Goal: Task Accomplishment & Management: Complete application form

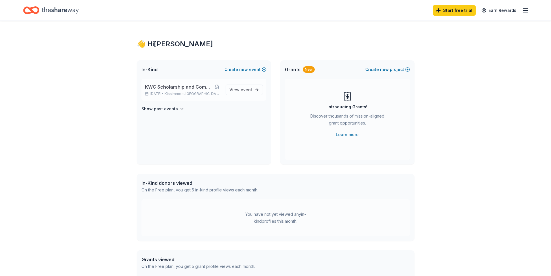
click at [189, 86] on span "KWC Scholarship and Community Donations" at bounding box center [179, 86] width 68 height 7
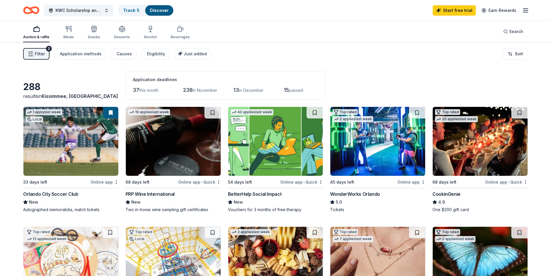
click at [41, 52] on span "Filter" at bounding box center [40, 53] width 10 height 7
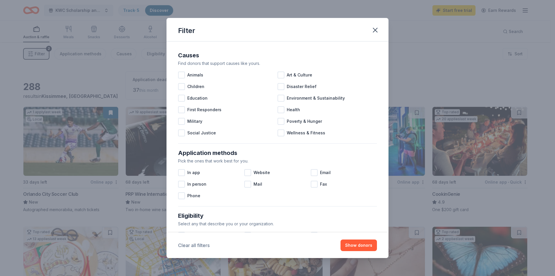
click at [202, 247] on button "Clear all filters" at bounding box center [194, 244] width 32 height 7
click at [376, 31] on icon "button" at bounding box center [375, 30] width 4 height 4
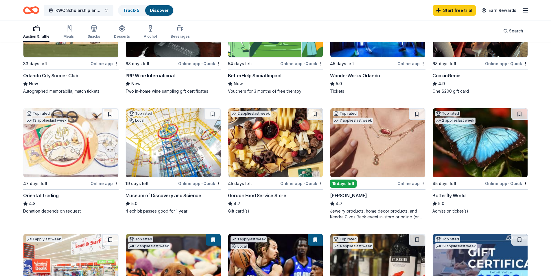
scroll to position [109, 0]
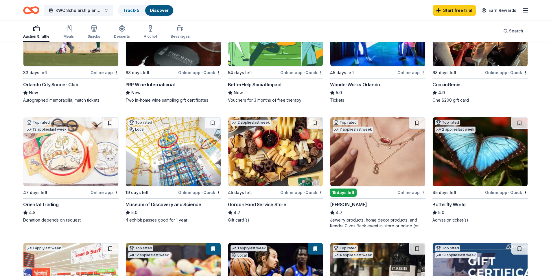
click at [353, 84] on div "WonderWorks Orlando" at bounding box center [355, 84] width 50 height 7
click at [443, 205] on div "Butterfly World" at bounding box center [448, 204] width 33 height 7
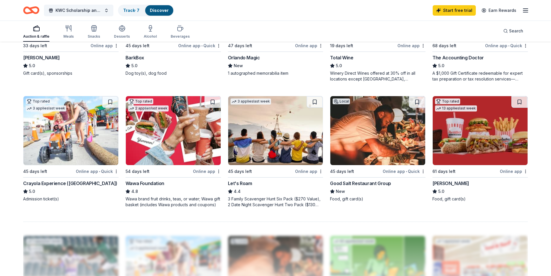
scroll to position [398, 0]
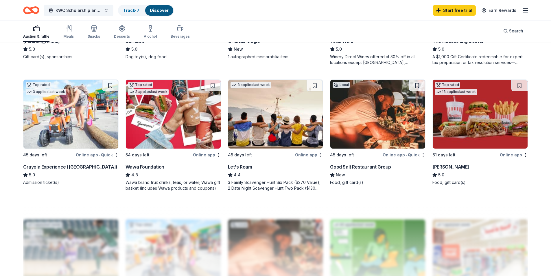
click at [47, 166] on div "Crayola Experience (Orlando)" at bounding box center [70, 166] width 94 height 7
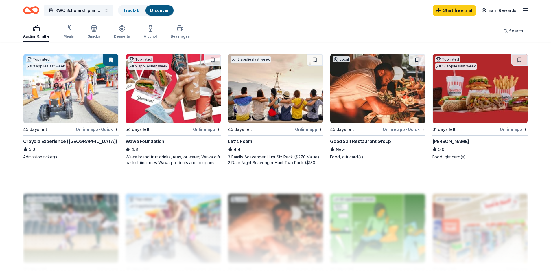
scroll to position [420, 0]
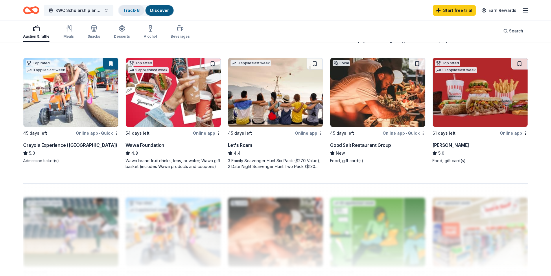
click at [120, 12] on div "Track · 8" at bounding box center [132, 10] width 26 height 10
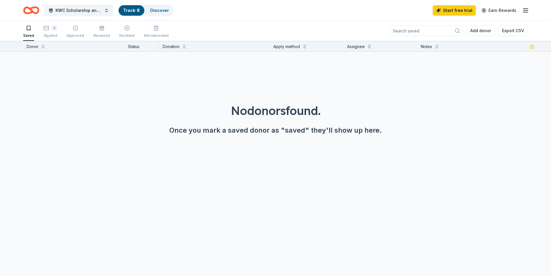
click at [26, 30] on icon "button" at bounding box center [29, 28] width 6 height 6
click at [136, 10] on link "Track · 8" at bounding box center [131, 10] width 16 height 5
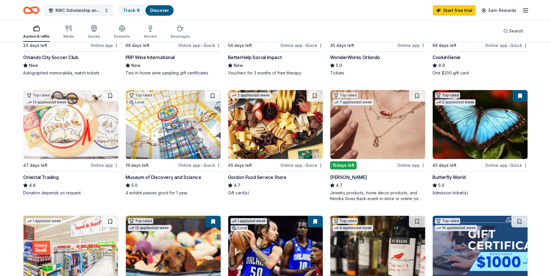
scroll to position [156, 0]
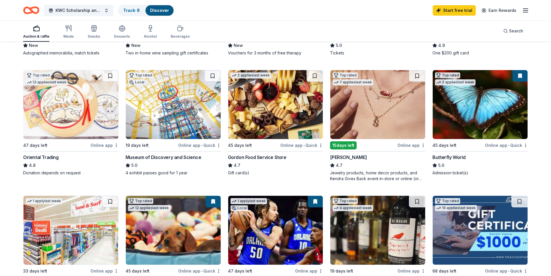
click at [42, 143] on div "47 days left" at bounding box center [35, 145] width 24 height 7
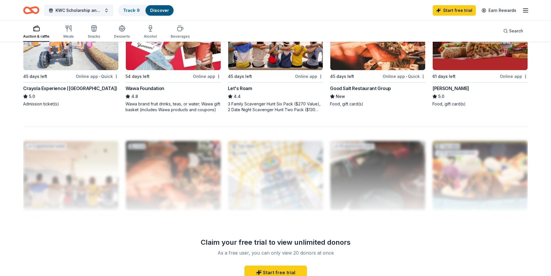
scroll to position [455, 0]
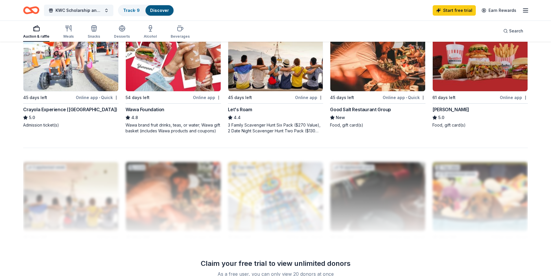
click at [510, 98] on div "Online app" at bounding box center [514, 97] width 28 height 7
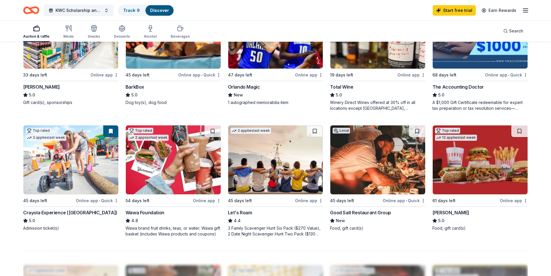
scroll to position [350, 0]
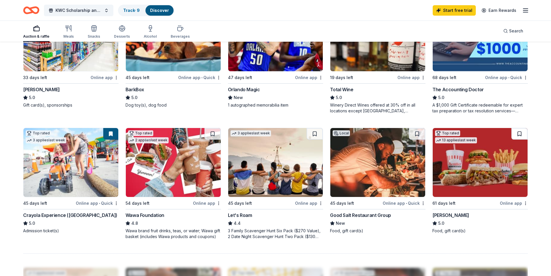
click at [522, 134] on button at bounding box center [519, 134] width 16 height 12
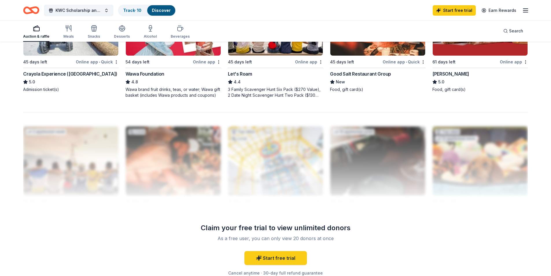
scroll to position [527, 0]
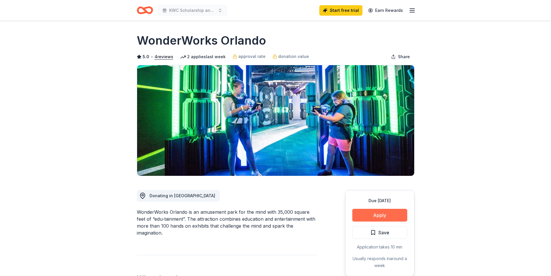
click at [384, 215] on button "Apply" at bounding box center [379, 214] width 55 height 13
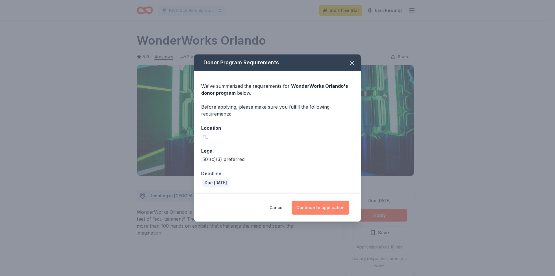
click at [324, 207] on button "Continue to application" at bounding box center [321, 207] width 58 height 14
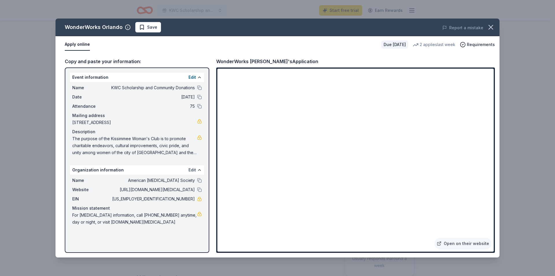
click at [193, 169] on button "Edit" at bounding box center [193, 169] width 8 height 7
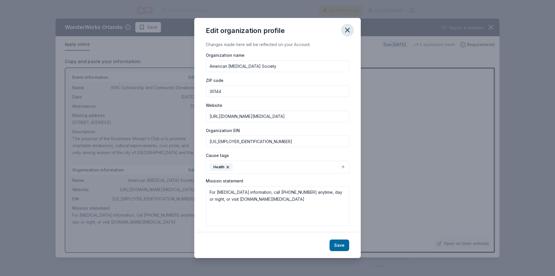
click at [347, 29] on icon "button" at bounding box center [348, 30] width 8 height 8
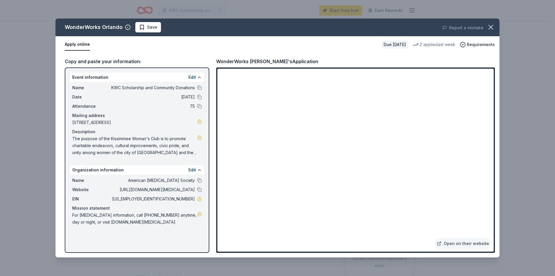
drag, startPoint x: 494, startPoint y: 145, endPoint x: 499, endPoint y: 122, distance: 23.3
click at [499, 122] on div "Copy and paste your information: Event information Edit Name KWC Scholarship an…" at bounding box center [278, 155] width 444 height 204
click at [488, 27] on icon "button" at bounding box center [491, 27] width 8 height 8
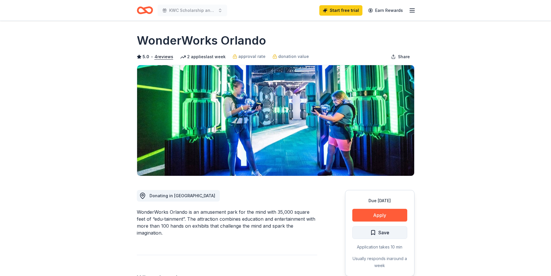
click at [375, 231] on span "Save" at bounding box center [379, 232] width 19 height 8
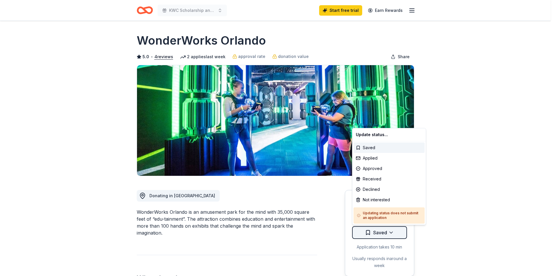
click at [392, 231] on html "KWC Scholarship and Community Donations Start free trial Earn Rewards Due [DATE…" at bounding box center [277, 138] width 555 height 276
click at [374, 156] on div "Applied" at bounding box center [389, 158] width 71 height 10
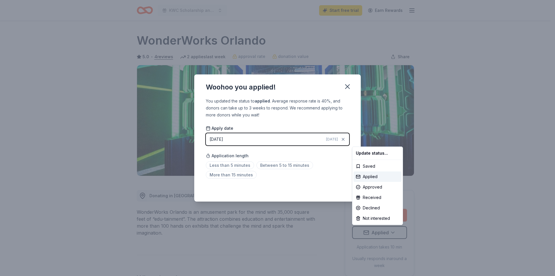
click at [284, 167] on html "KWC Scholarship and Community Donations Start free trial Earn Rewards Due in 45…" at bounding box center [277, 138] width 555 height 276
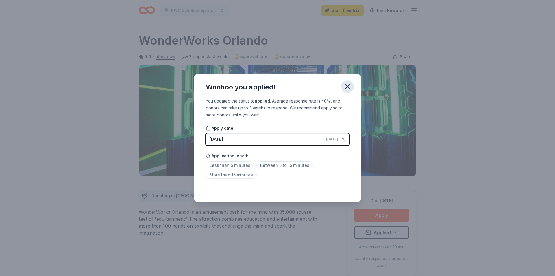
click at [349, 88] on icon "button" at bounding box center [348, 86] width 4 height 4
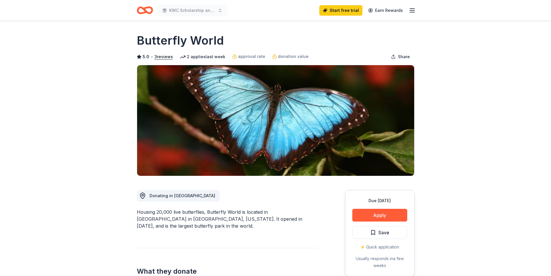
click at [390, 246] on div "⚡️ Quick application" at bounding box center [379, 246] width 55 height 7
click at [379, 208] on div "Due in 45 days Apply Save ⚡️ Quick application Usually responds in a few weeks" at bounding box center [379, 233] width 69 height 86
click at [379, 215] on button "Apply" at bounding box center [379, 214] width 55 height 13
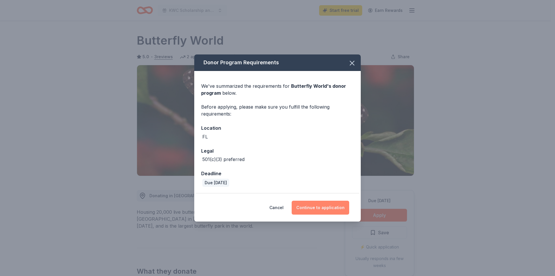
click at [336, 207] on button "Continue to application" at bounding box center [321, 207] width 58 height 14
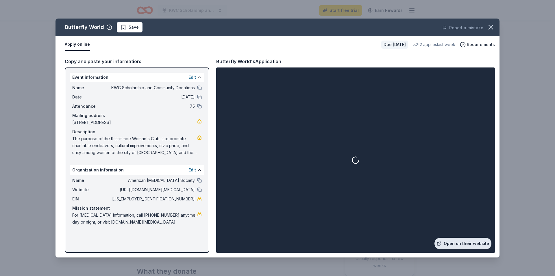
click at [469, 249] on link "Open on their website" at bounding box center [463, 243] width 57 height 12
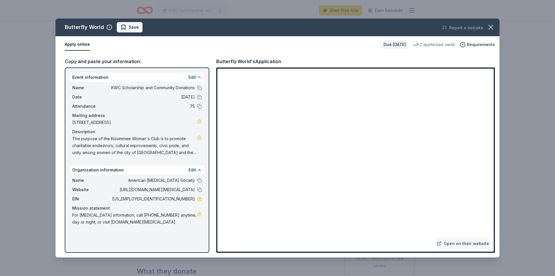
click at [130, 27] on span "Save" at bounding box center [134, 27] width 10 height 7
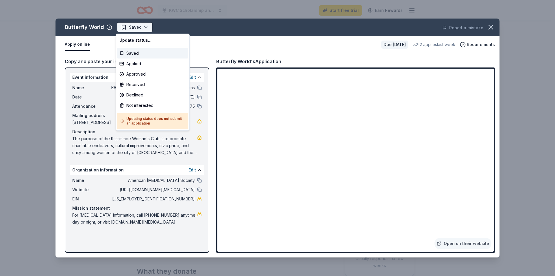
click at [143, 27] on html "KWC Scholarship and Community Donations Start free trial Earn Rewards Due in 45…" at bounding box center [277, 138] width 555 height 276
click at [145, 62] on div "Applied" at bounding box center [152, 63] width 71 height 10
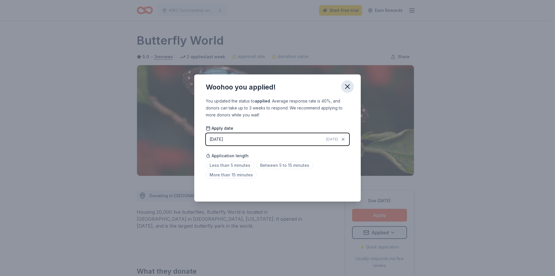
click at [344, 85] on icon "button" at bounding box center [348, 86] width 8 height 8
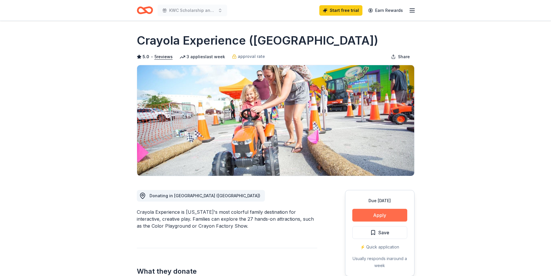
click at [384, 212] on button "Apply" at bounding box center [379, 214] width 55 height 13
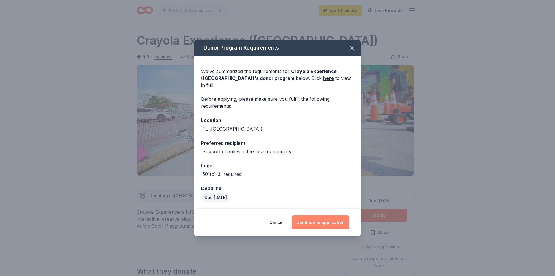
click at [326, 216] on button "Continue to application" at bounding box center [321, 222] width 58 height 14
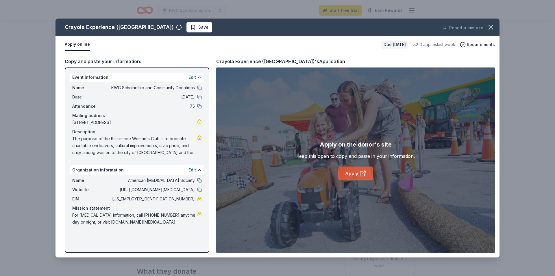
click at [353, 171] on link "Apply" at bounding box center [355, 173] width 35 height 14
click at [190, 28] on span "Save" at bounding box center [199, 27] width 18 height 7
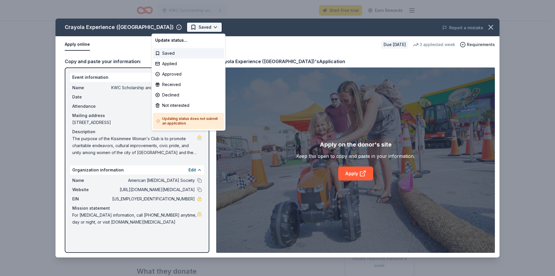
click at [178, 28] on html "KWC Scholarship and Community Donations Start free trial Earn Rewards Due in 45…" at bounding box center [277, 138] width 555 height 276
click at [169, 64] on div "Applied" at bounding box center [188, 63] width 71 height 10
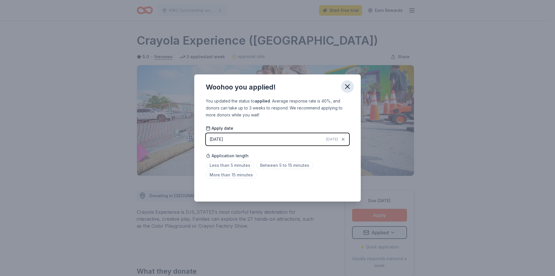
click at [348, 87] on icon "button" at bounding box center [348, 86] width 4 height 4
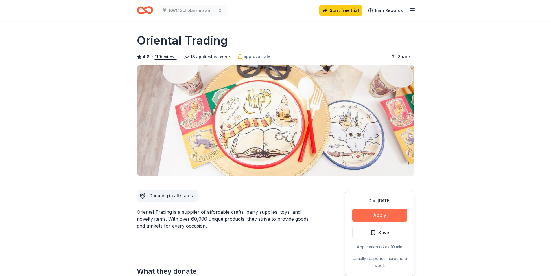
click at [383, 215] on button "Apply" at bounding box center [379, 214] width 55 height 13
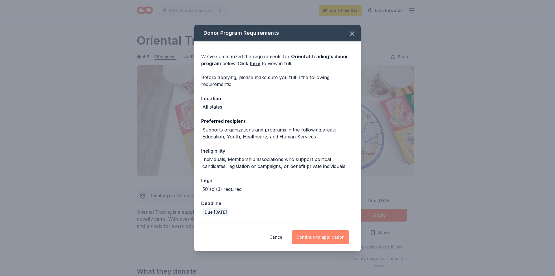
click at [313, 235] on button "Continue to application" at bounding box center [321, 237] width 58 height 14
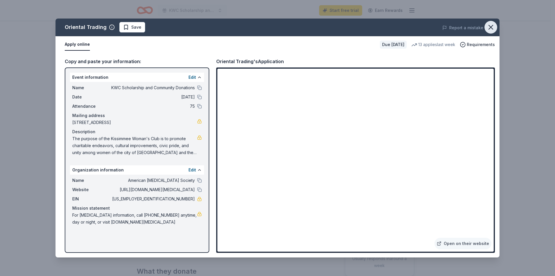
click at [491, 26] on icon "button" at bounding box center [491, 27] width 8 height 8
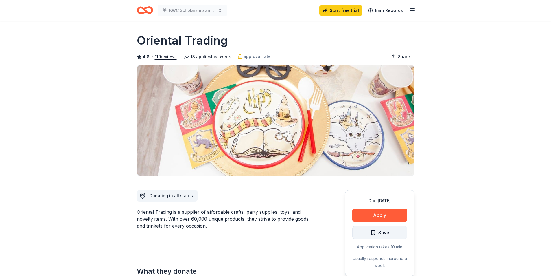
click at [387, 230] on span "Save" at bounding box center [383, 232] width 11 height 8
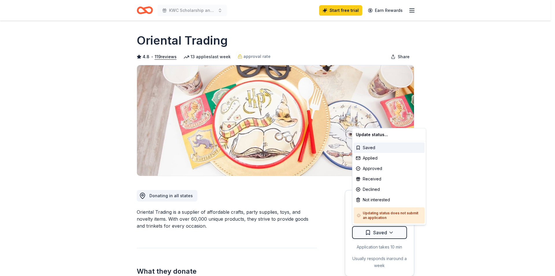
click at [387, 230] on html "KWC Scholarship and Community Donations Start free trial Earn Rewards Due [DATE…" at bounding box center [277, 138] width 555 height 276
click at [377, 157] on div "Applied" at bounding box center [389, 158] width 71 height 10
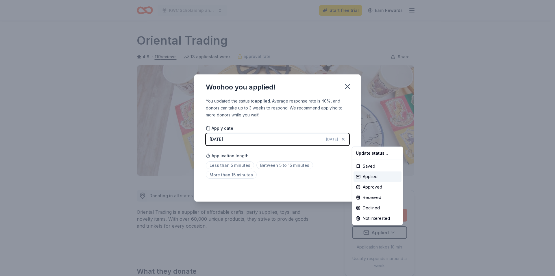
click at [240, 165] on html "KWC Scholarship and Community Donations Start free trial Earn Rewards Due [DATE…" at bounding box center [277, 138] width 555 height 276
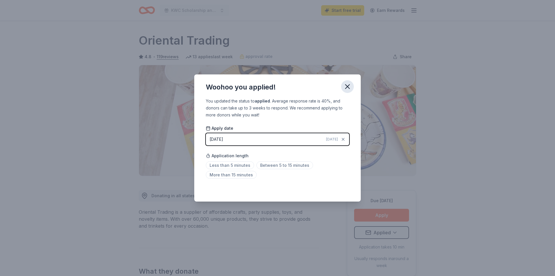
click at [350, 84] on icon "button" at bounding box center [348, 86] width 8 height 8
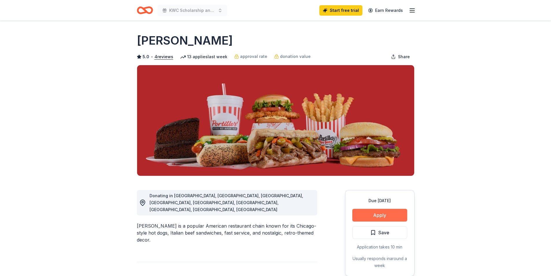
click at [394, 210] on button "Apply" at bounding box center [379, 214] width 55 height 13
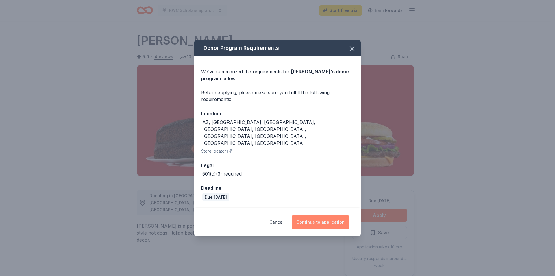
click at [333, 215] on button "Continue to application" at bounding box center [321, 222] width 58 height 14
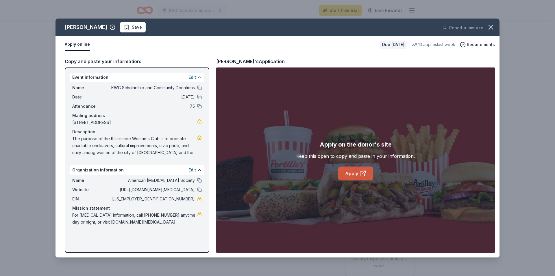
click at [348, 172] on link "Apply" at bounding box center [355, 173] width 35 height 14
